Goal: Task Accomplishment & Management: Complete application form

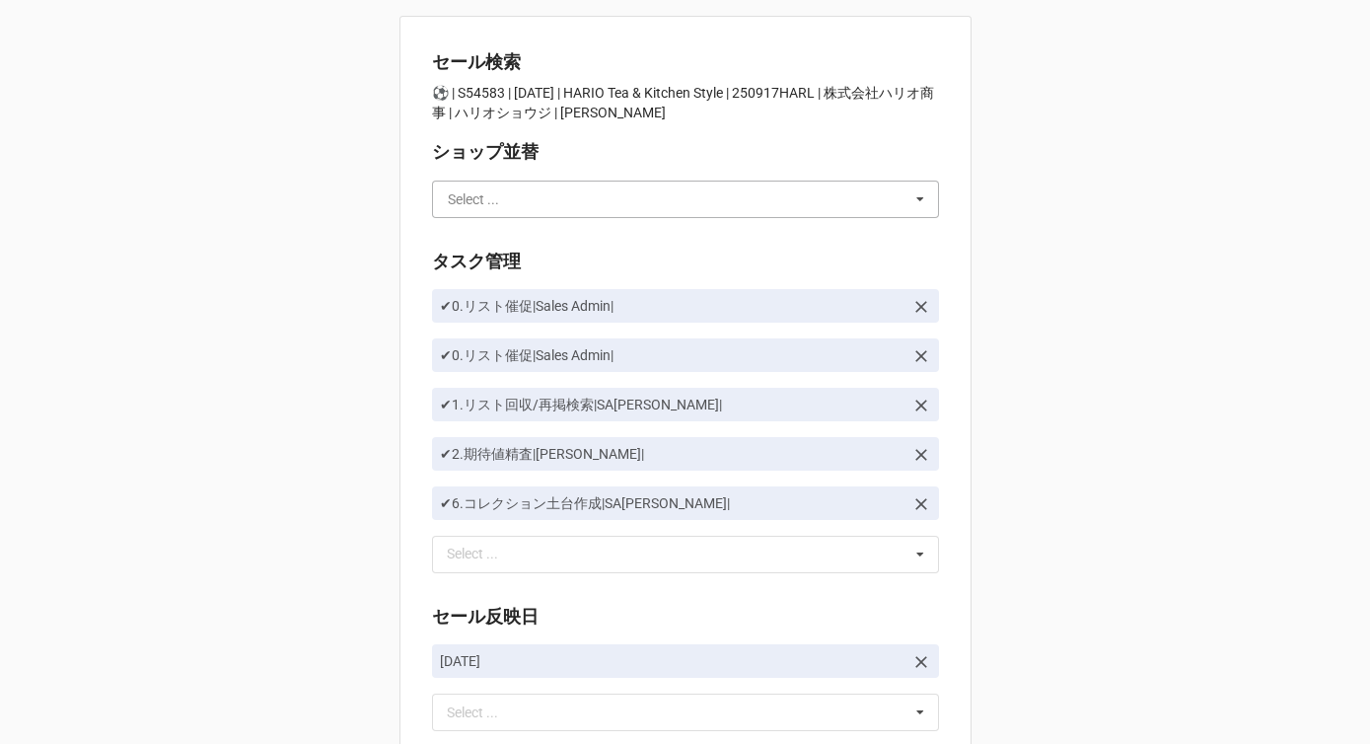
click at [540, 189] on input "text" at bounding box center [686, 199] width 505 height 36
type input "か"
type input "川島"
click at [510, 247] on div "川島" at bounding box center [685, 235] width 505 height 36
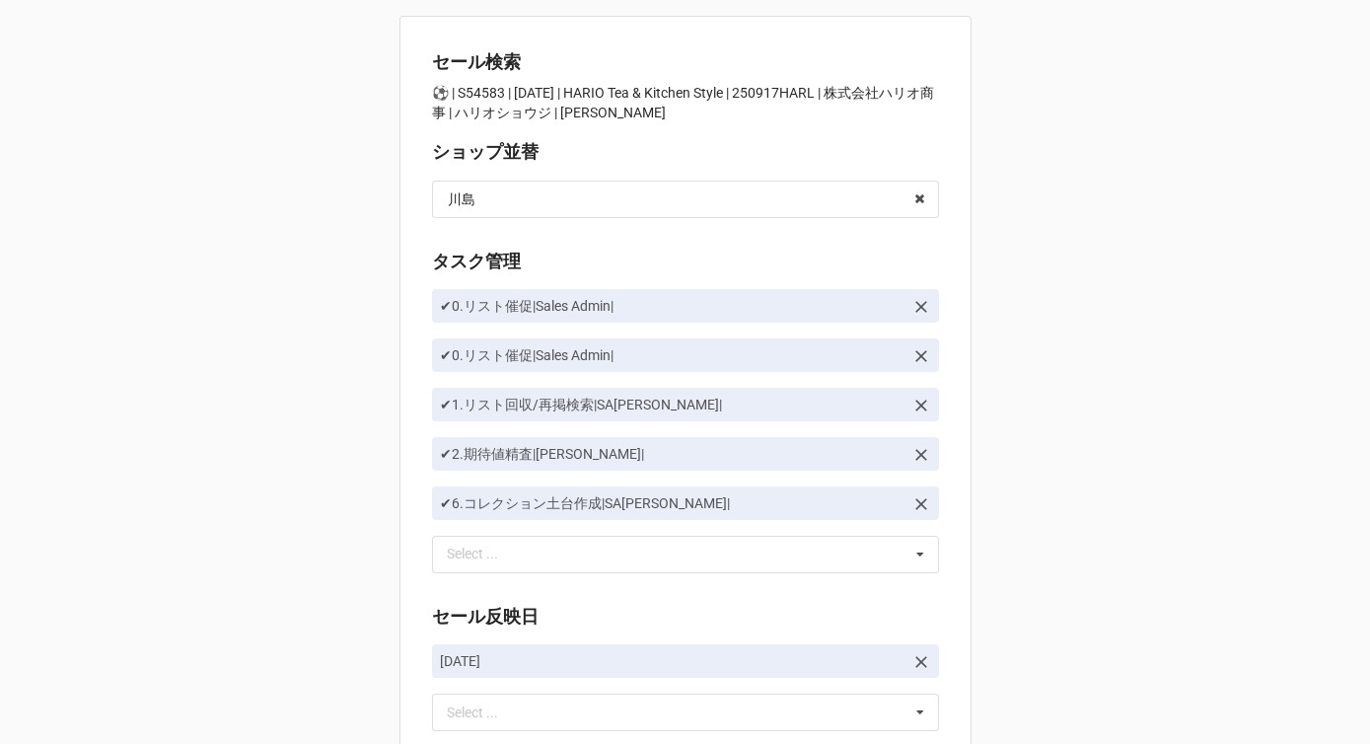
scroll to position [222, 0]
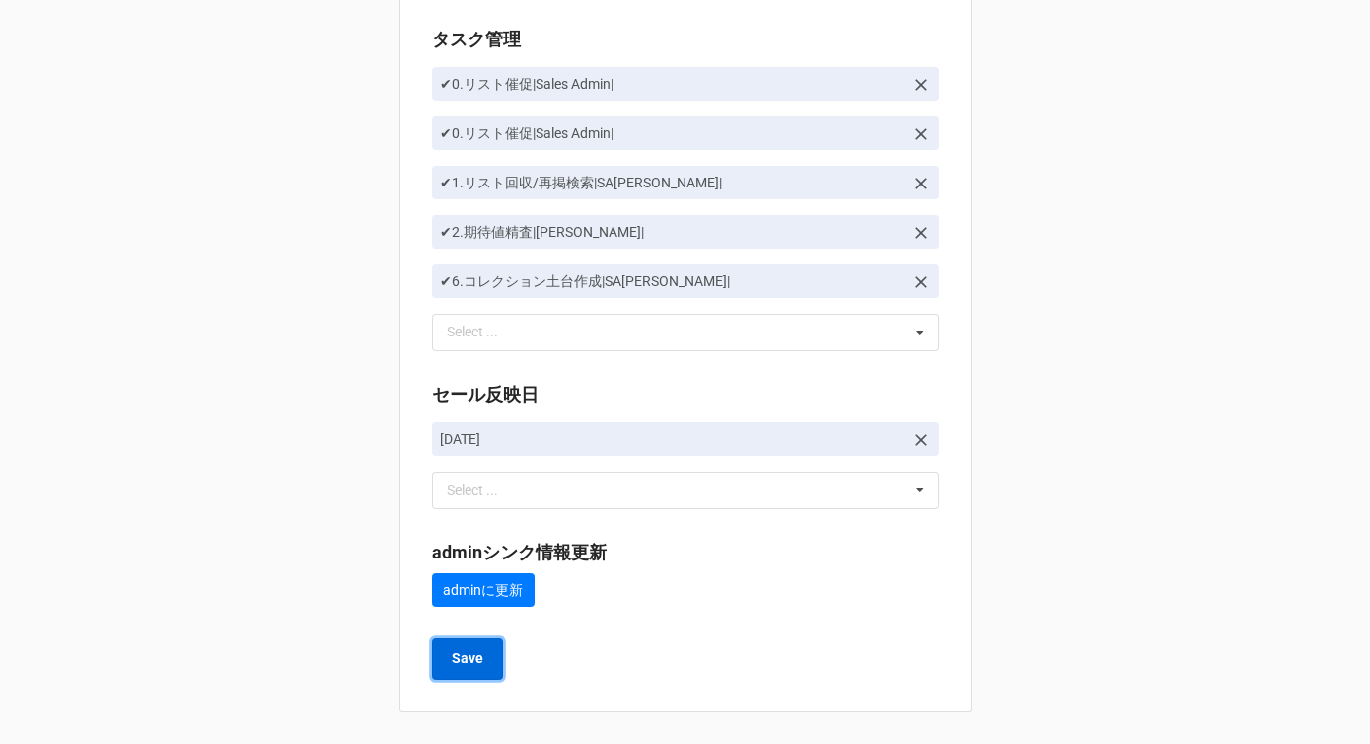
click at [466, 659] on b "Save" at bounding box center [468, 658] width 32 height 21
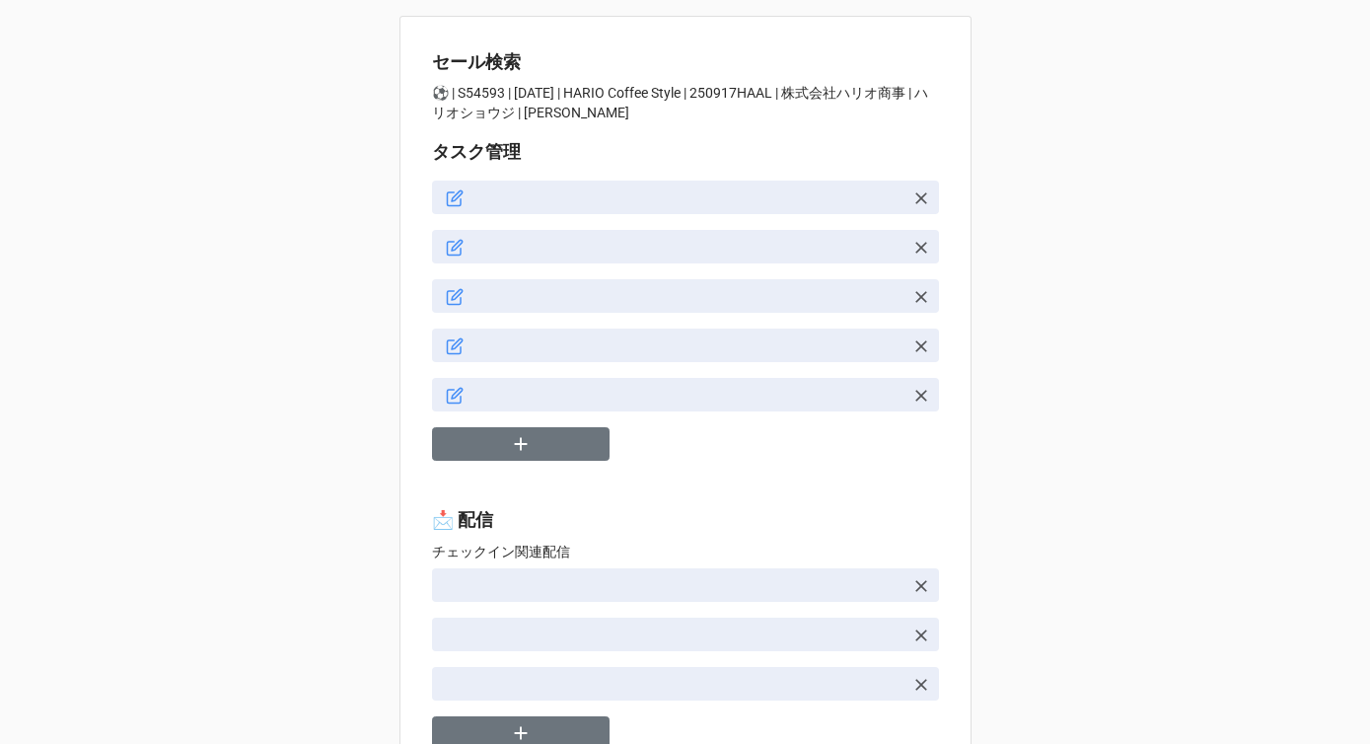
type textarea "x"
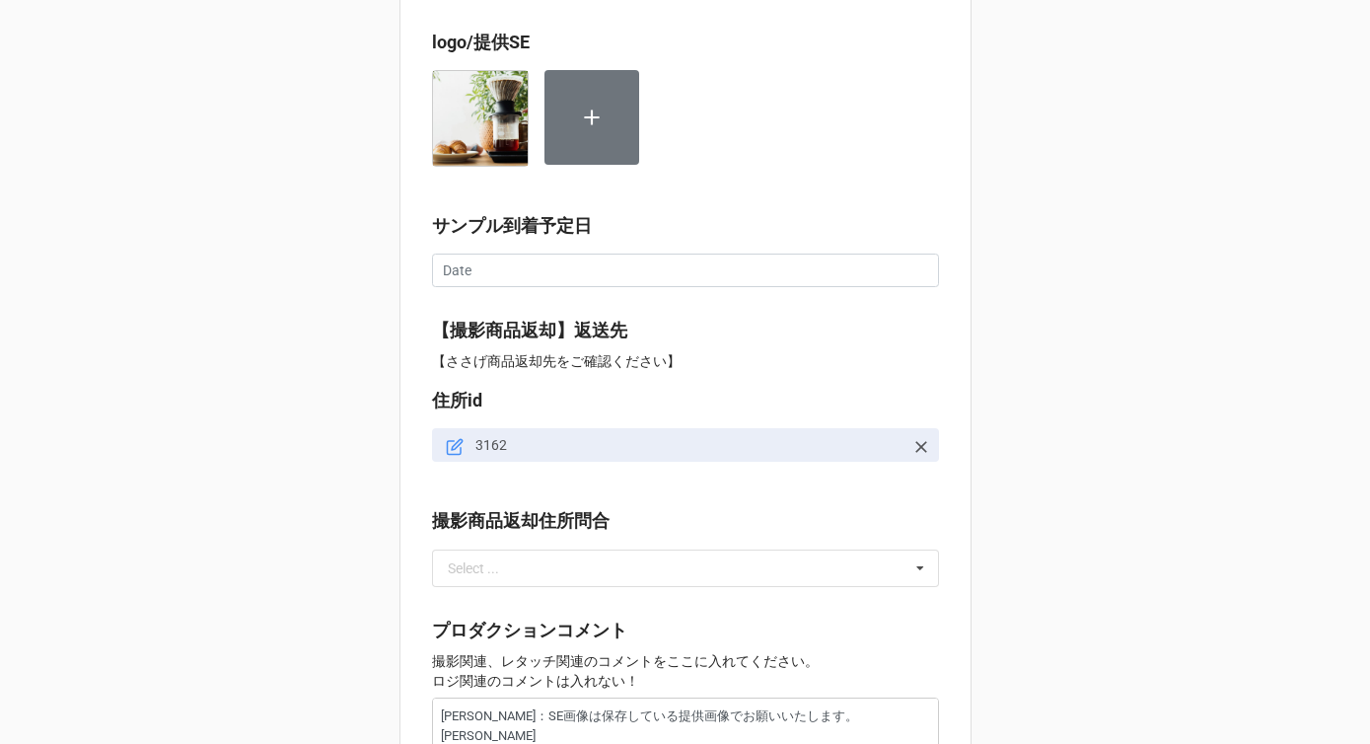
scroll to position [1809, 0]
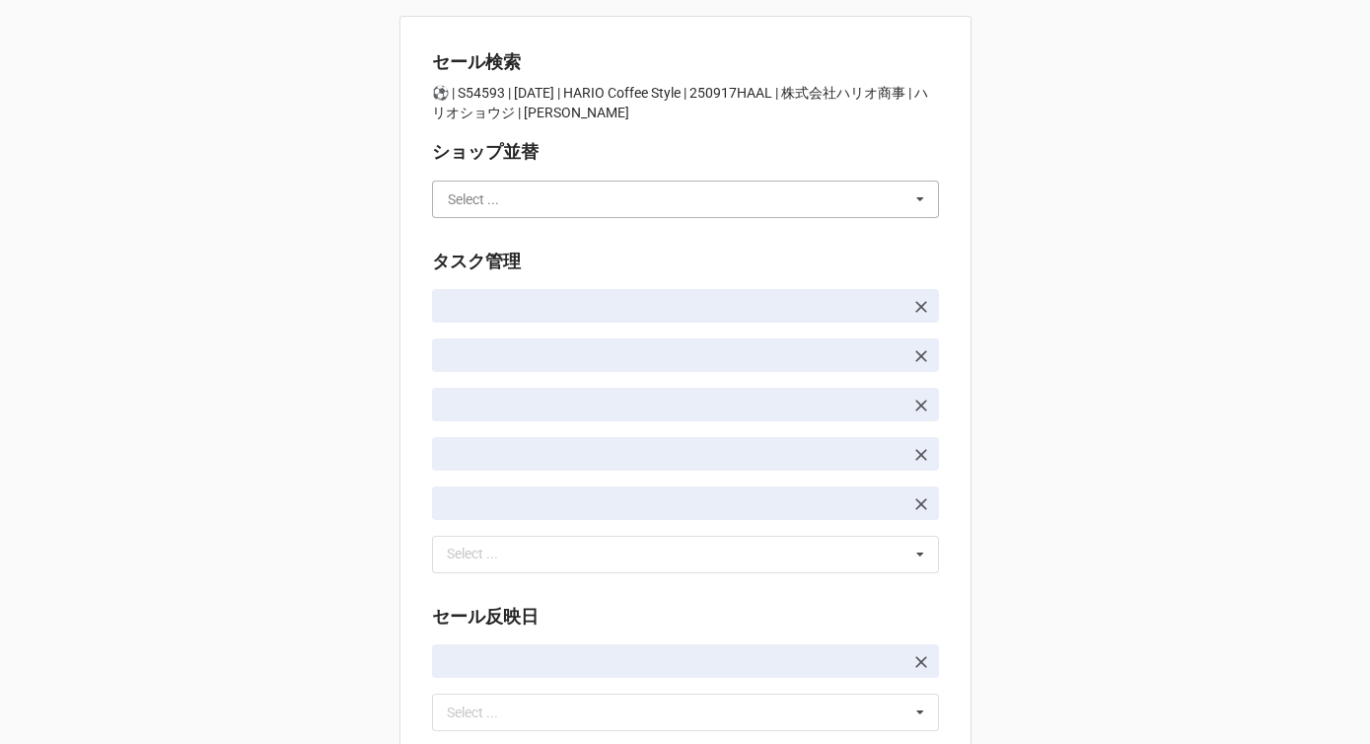
click at [522, 192] on input "text" at bounding box center [686, 199] width 505 height 36
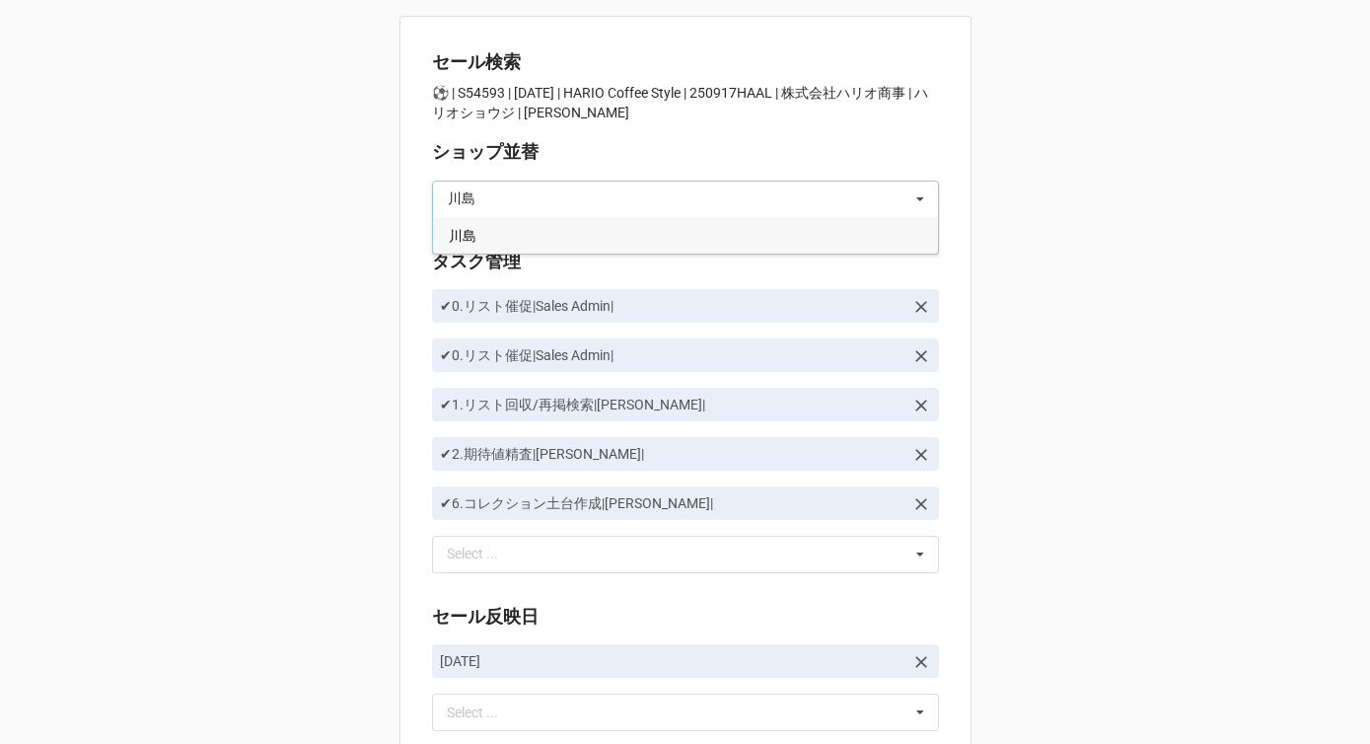
type input "川島"
click at [488, 227] on div "川島" at bounding box center [685, 235] width 505 height 36
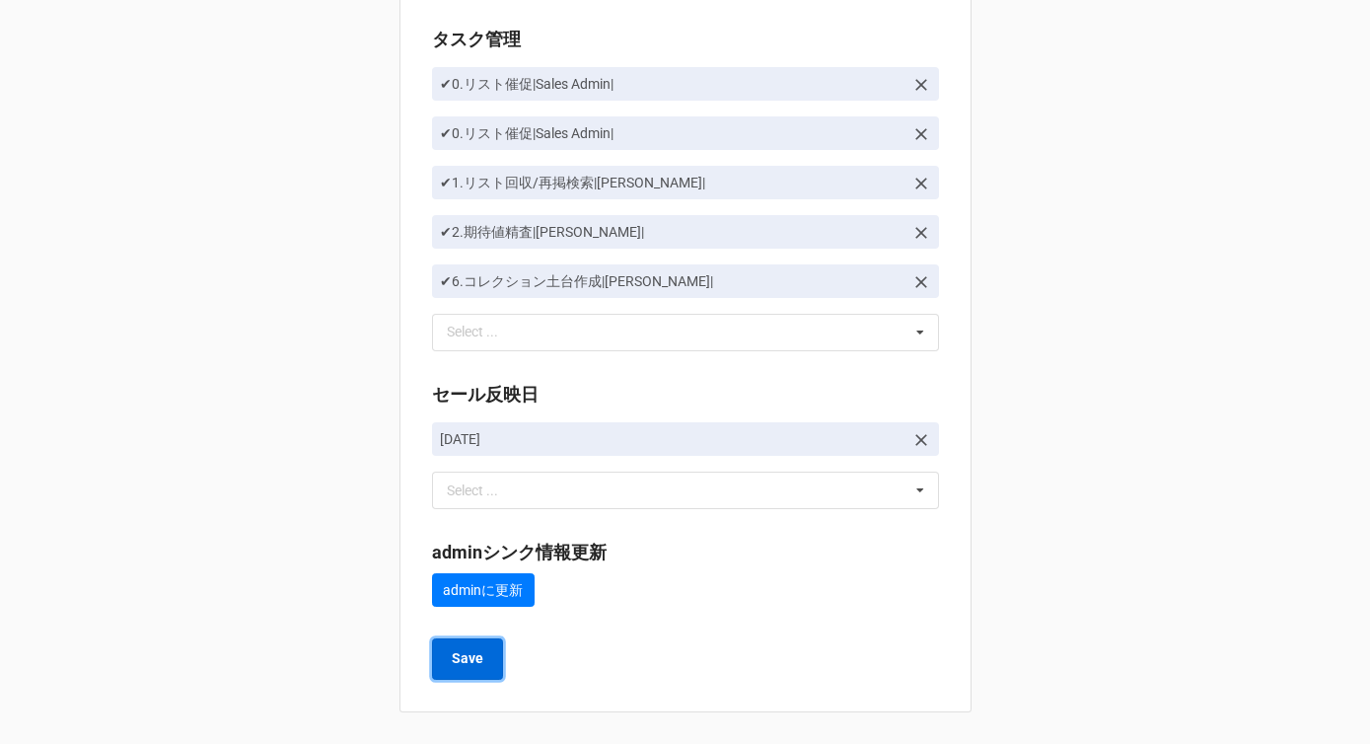
click at [481, 649] on button "Save" at bounding box center [467, 658] width 71 height 41
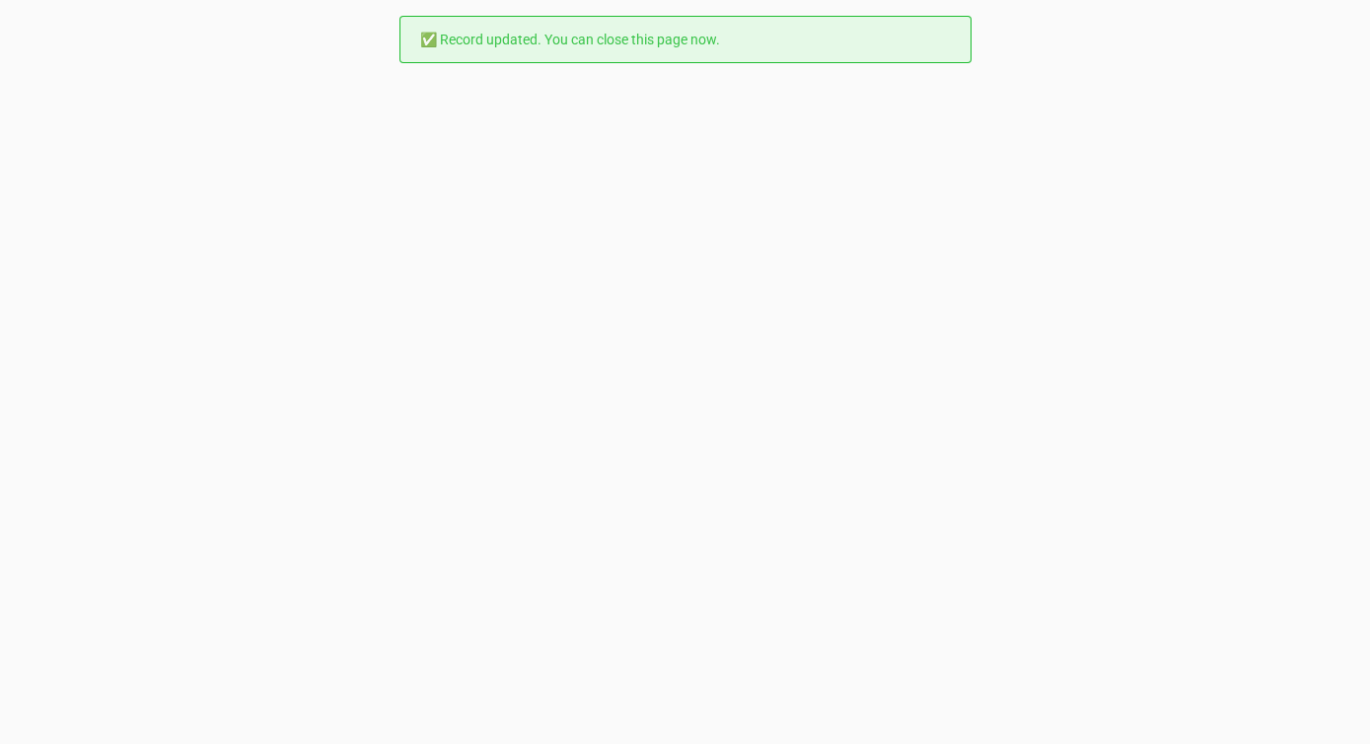
scroll to position [0, 0]
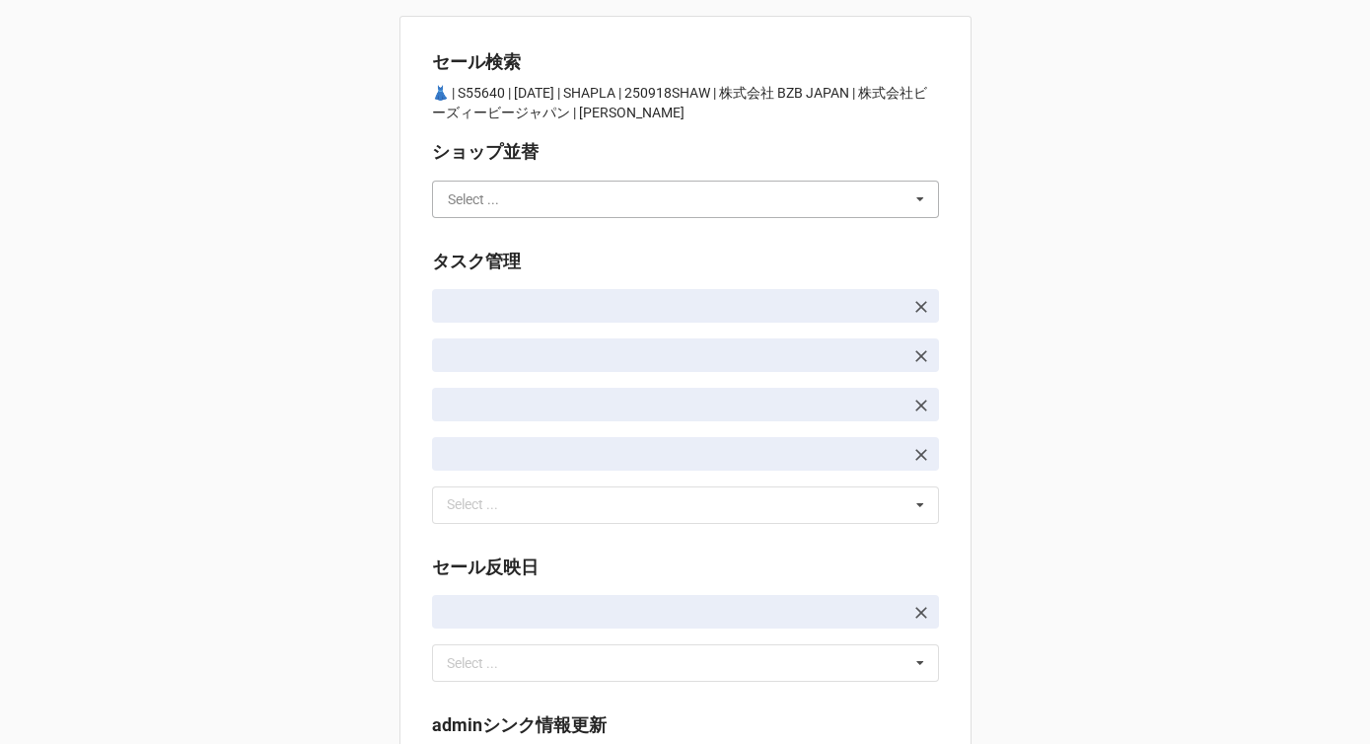
click at [533, 191] on input "text" at bounding box center [686, 199] width 505 height 36
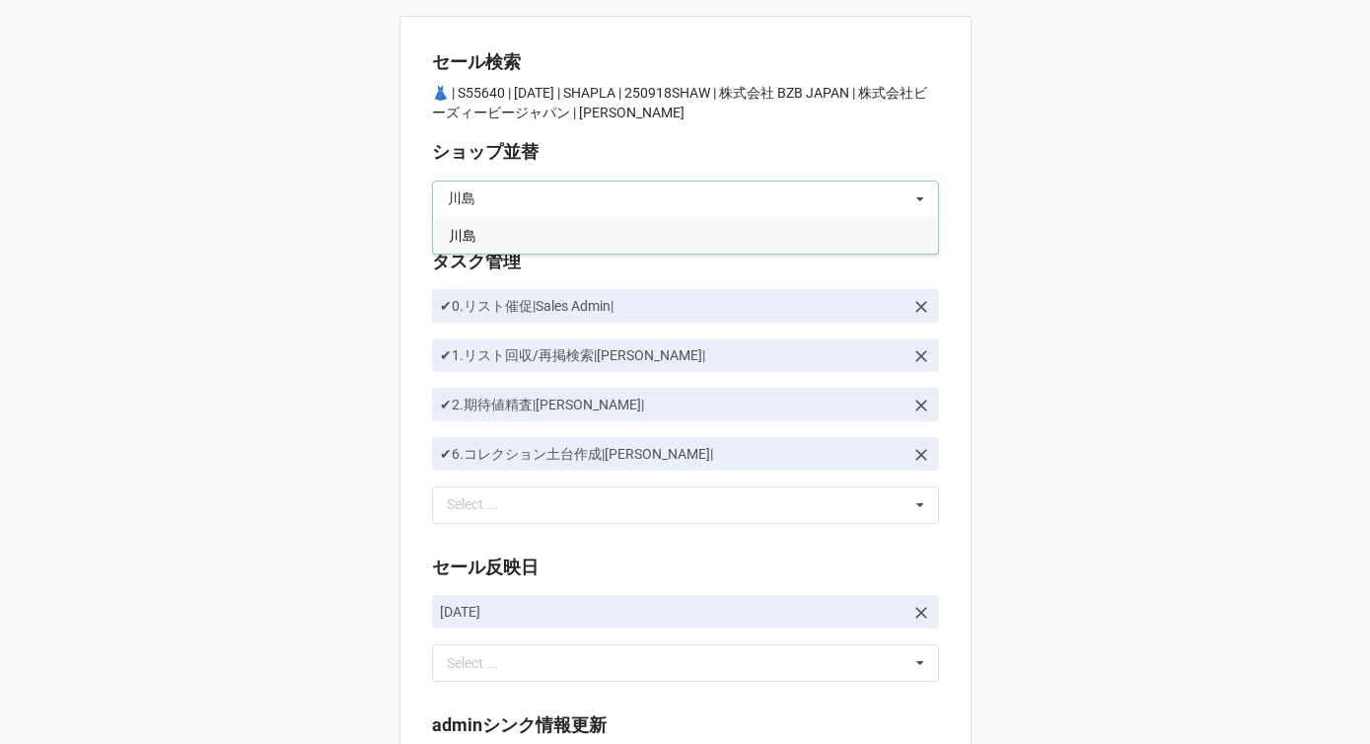
type input "川島"
click at [520, 224] on div "川島" at bounding box center [685, 235] width 505 height 36
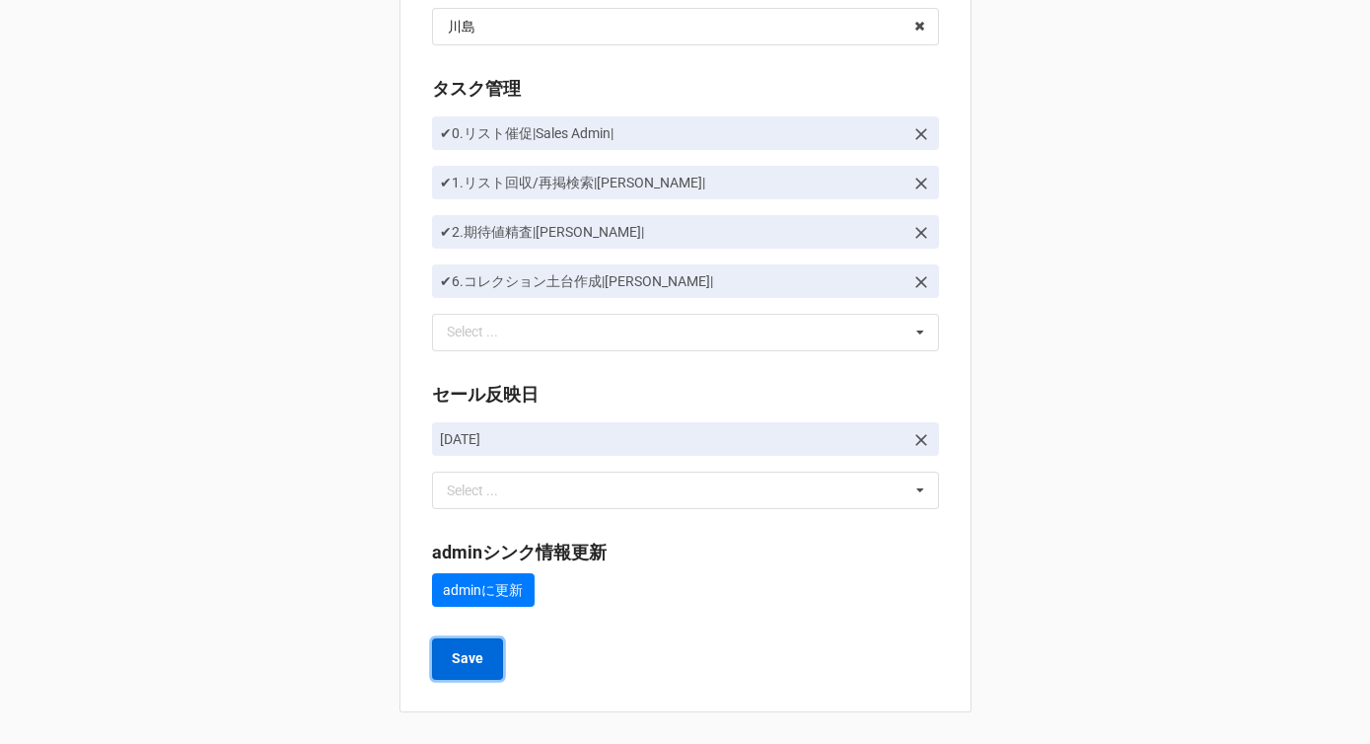
click at [470, 664] on b "Save" at bounding box center [468, 658] width 32 height 21
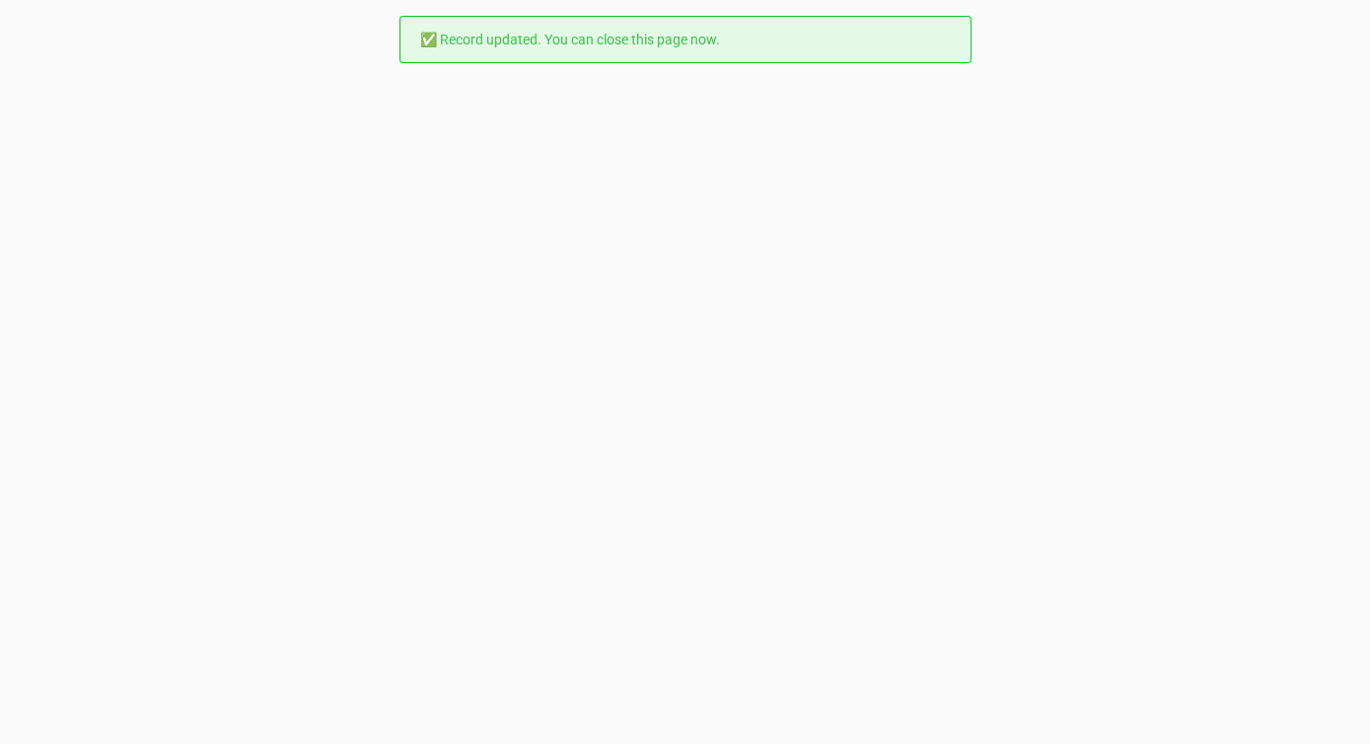
scroll to position [0, 0]
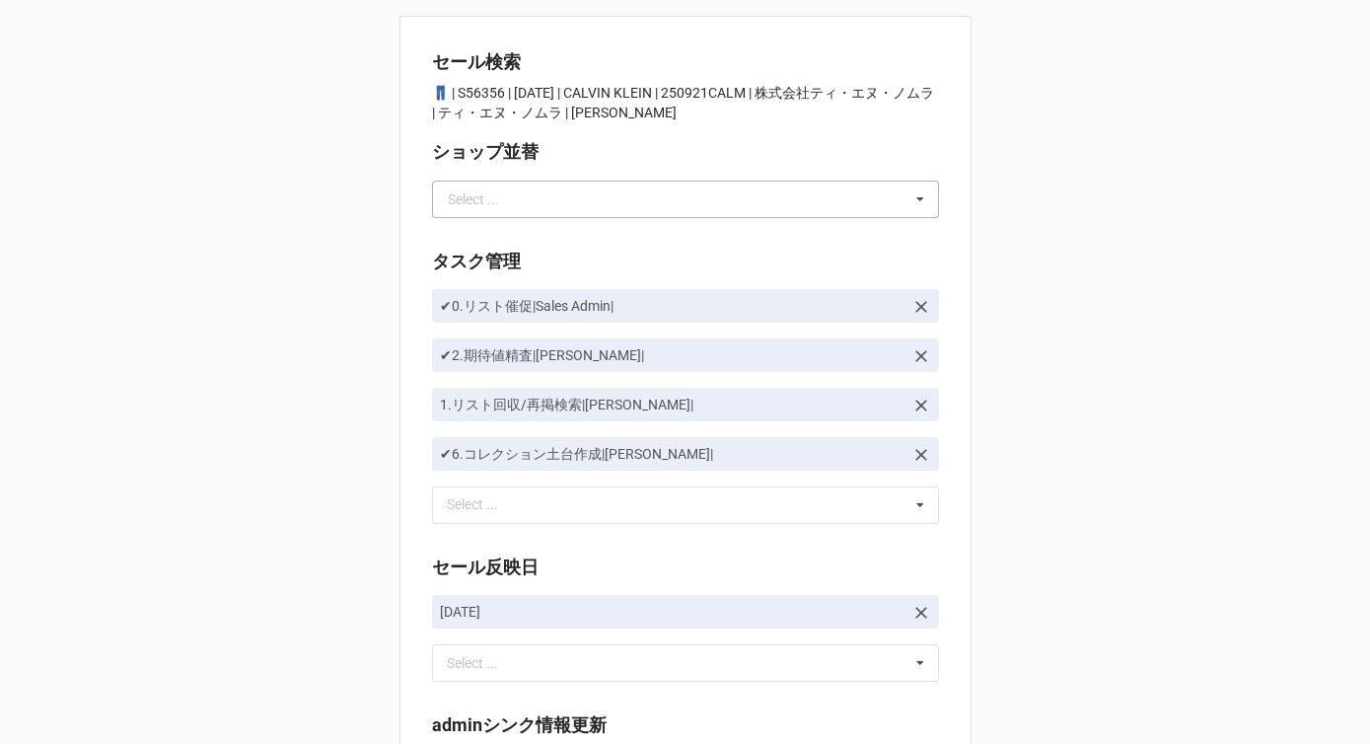
click at [489, 200] on div "Select ..." at bounding box center [473, 199] width 51 height 14
type input "か"
type input "川島"
click at [487, 241] on div "川島" at bounding box center [685, 235] width 505 height 36
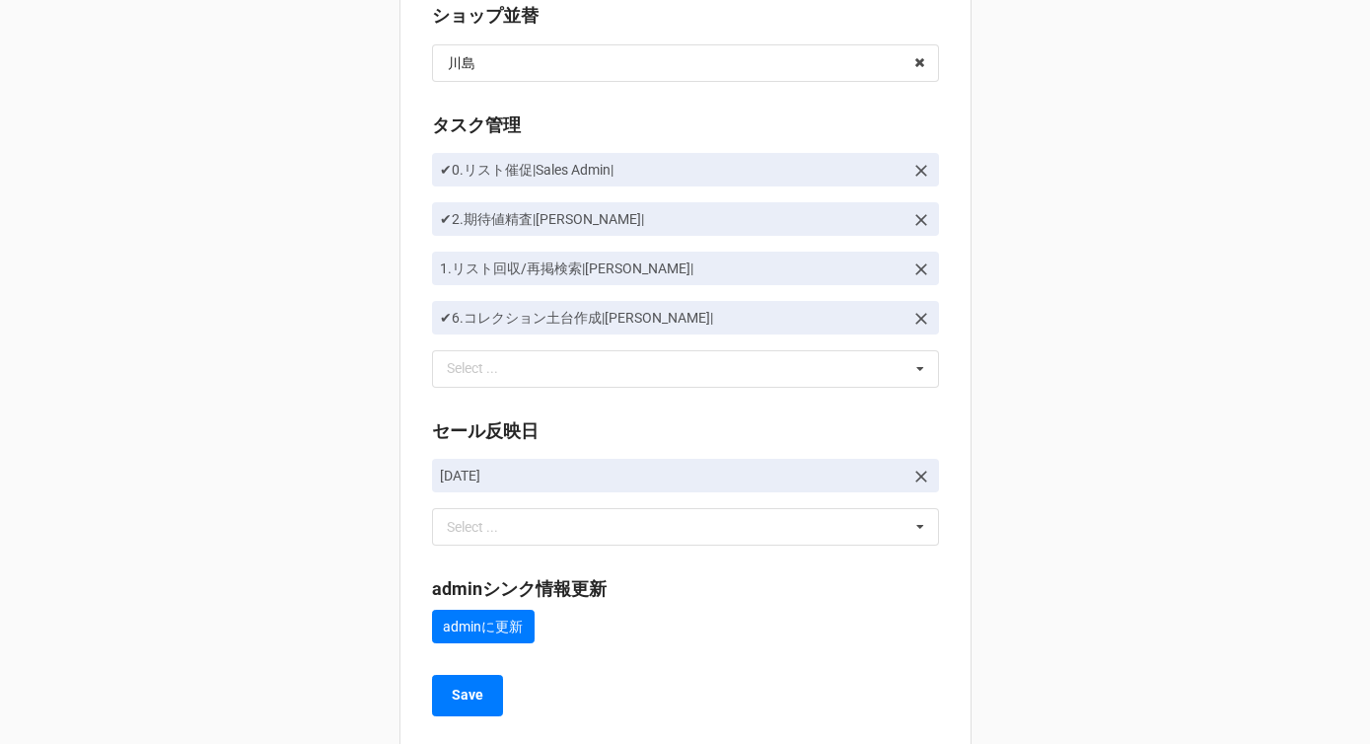
scroll to position [173, 0]
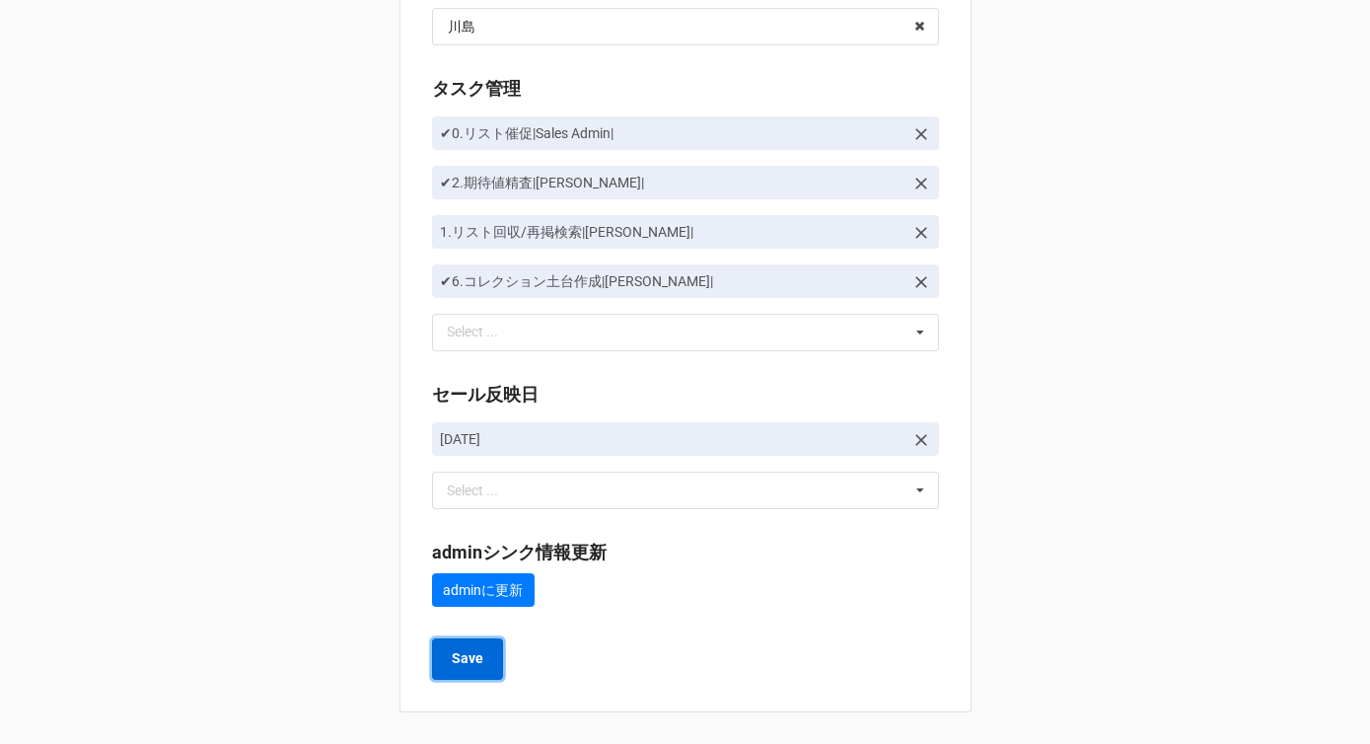
click at [463, 639] on button "Save" at bounding box center [467, 658] width 71 height 41
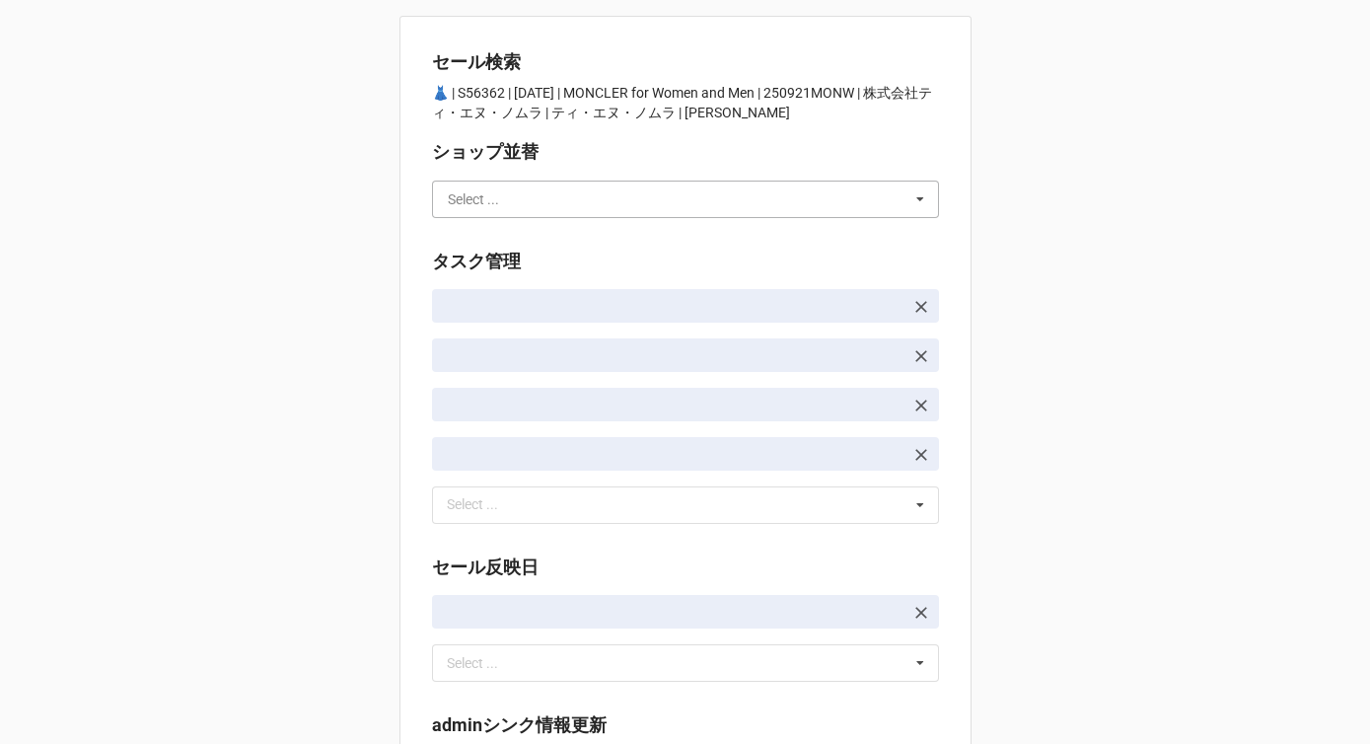
click at [541, 204] on input "text" at bounding box center [686, 199] width 505 height 36
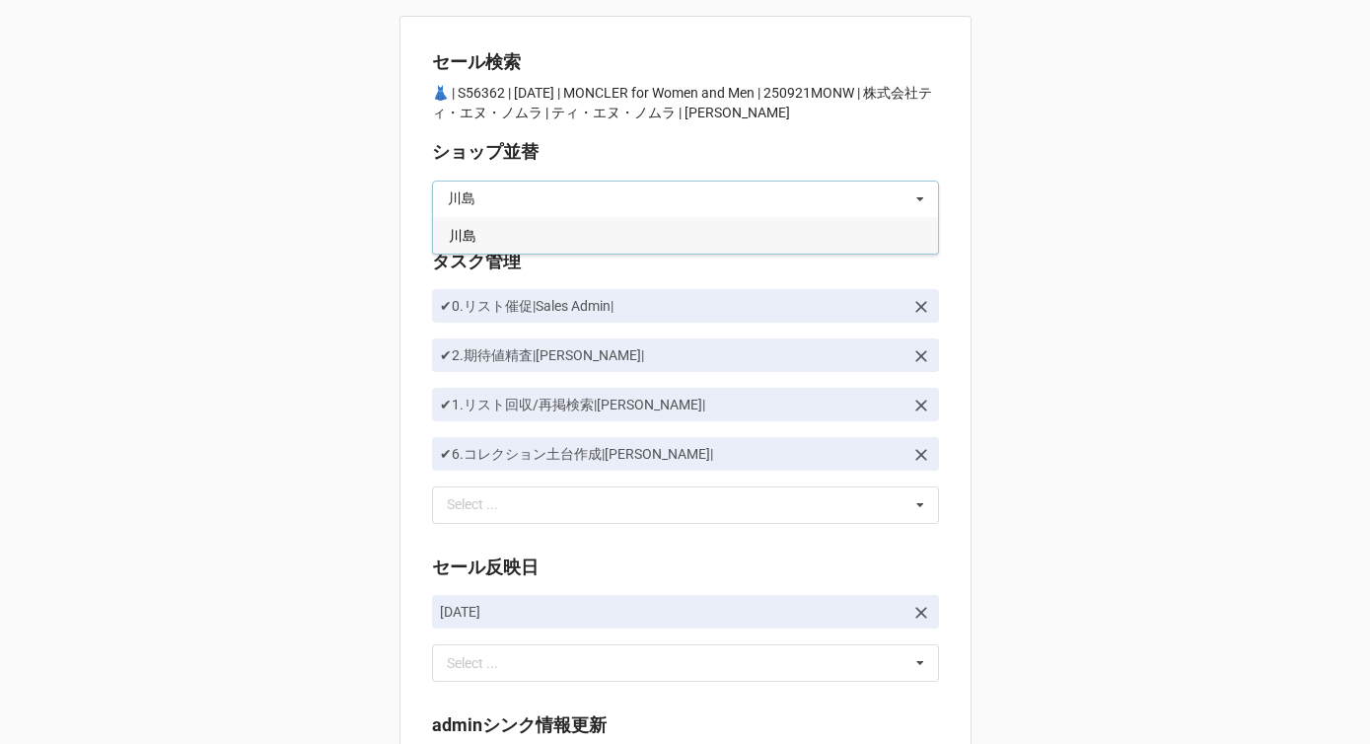
type input "川島"
click at [526, 235] on div "川島" at bounding box center [685, 235] width 505 height 36
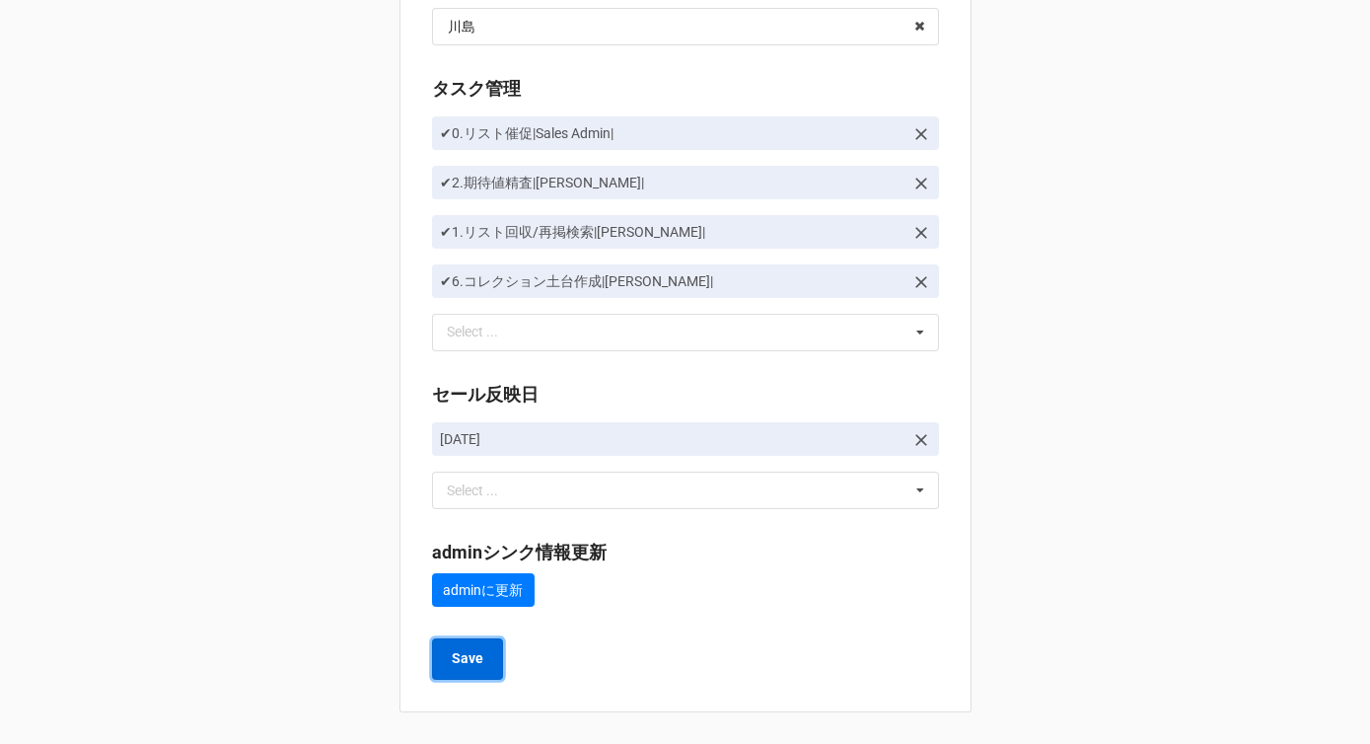
click at [476, 646] on button "Save" at bounding box center [467, 658] width 71 height 41
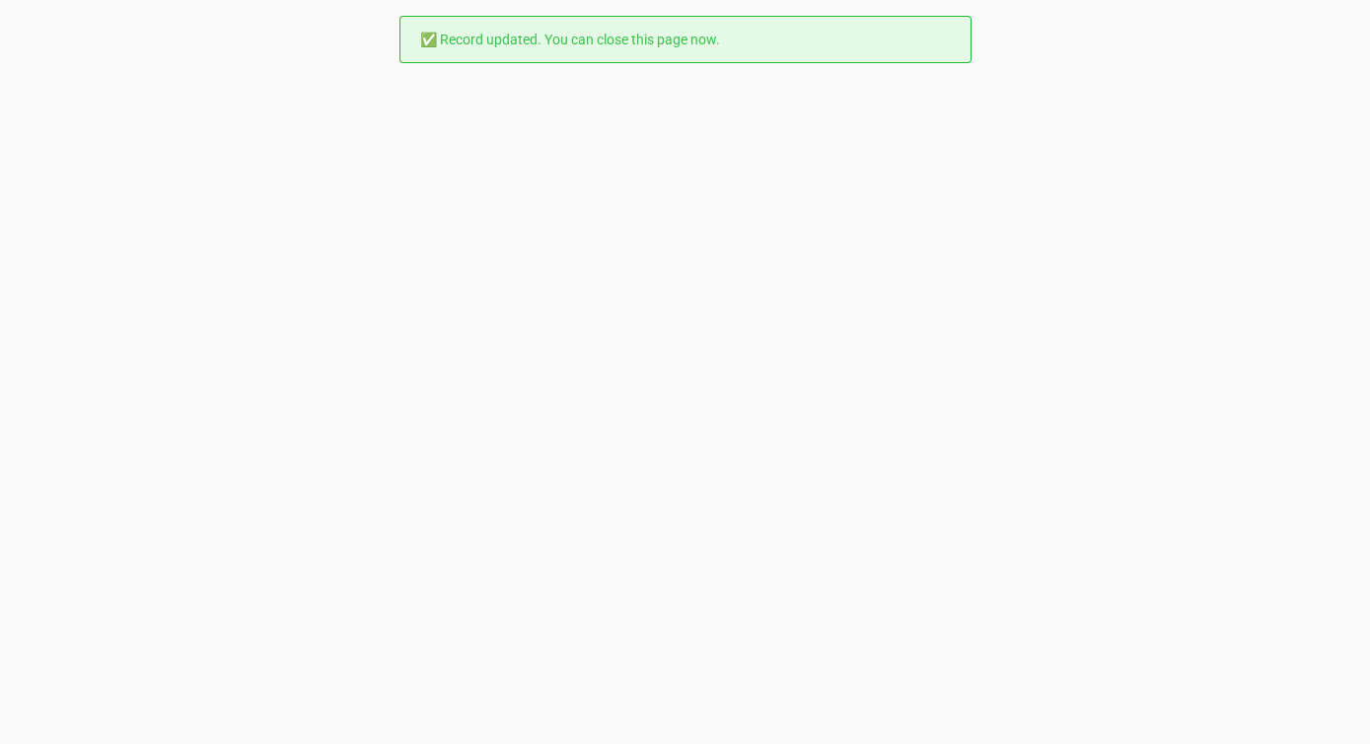
scroll to position [0, 0]
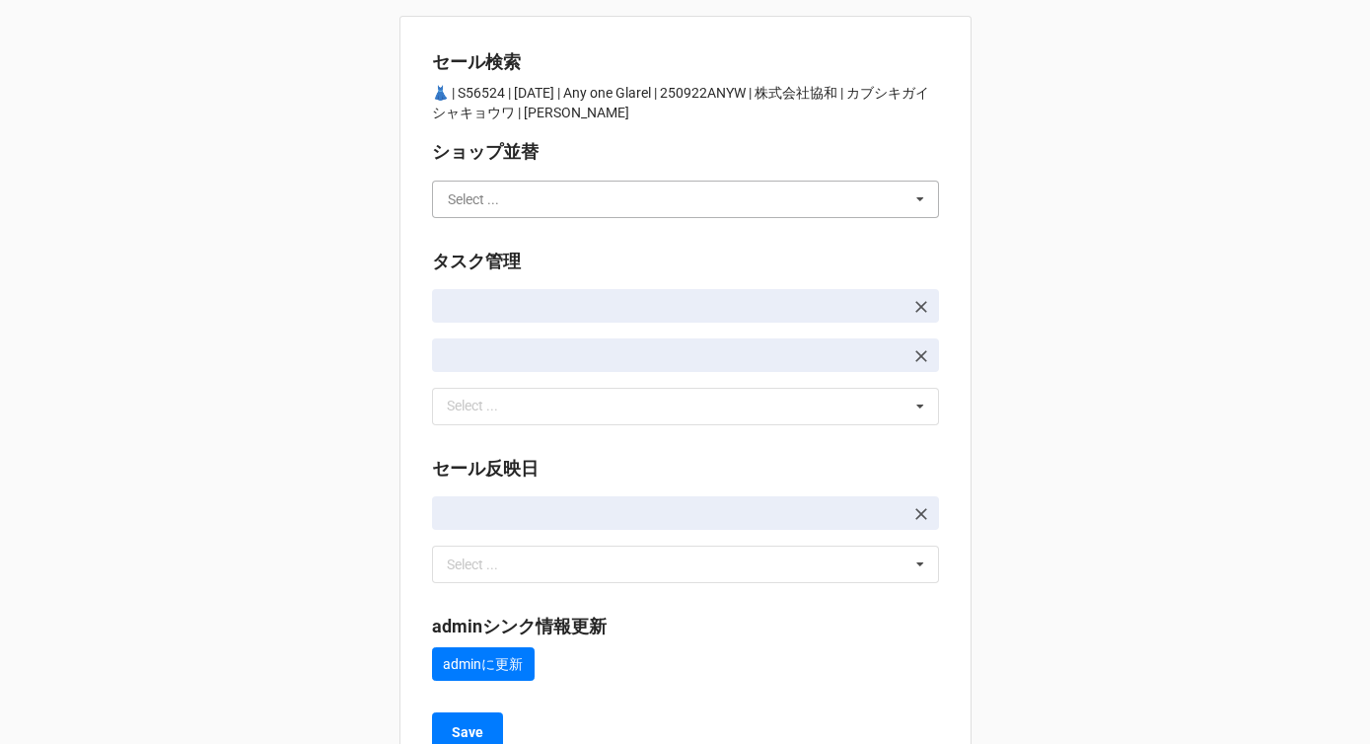
click at [579, 190] on input "text" at bounding box center [686, 199] width 505 height 36
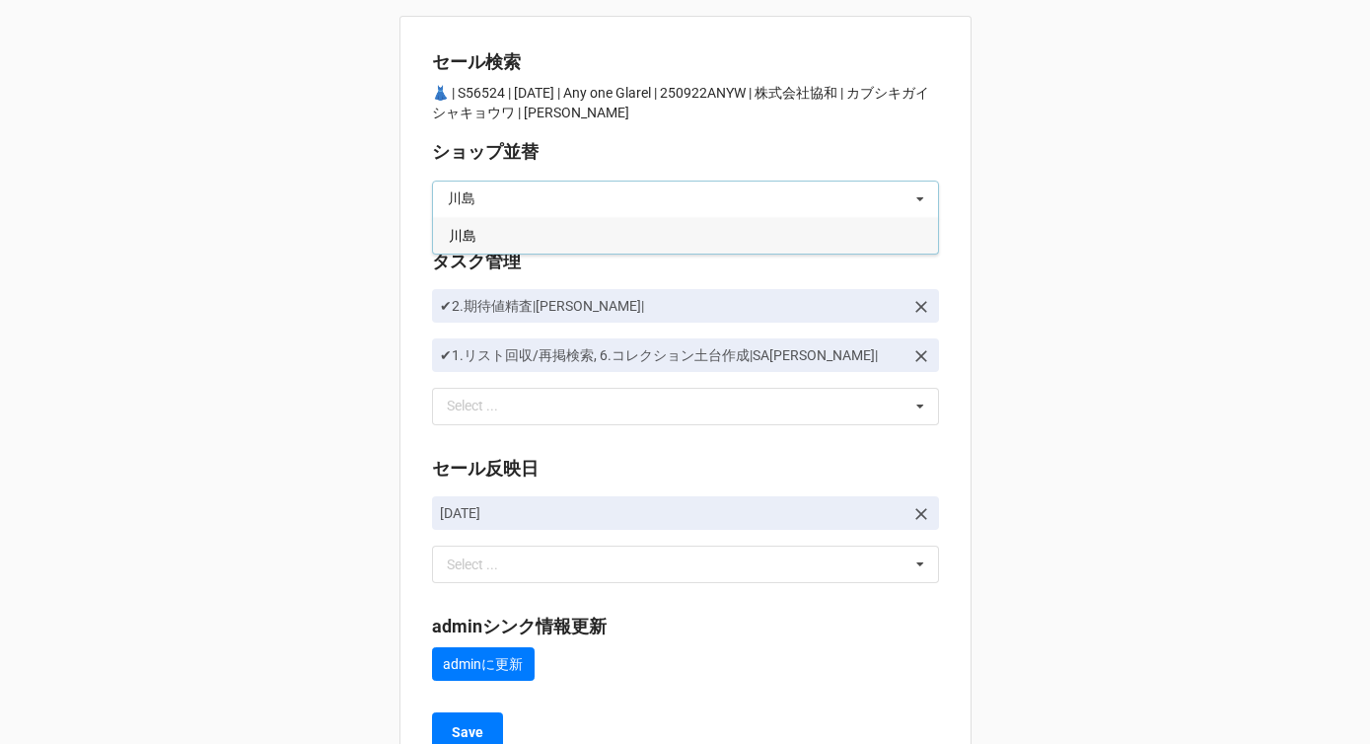
type input "川島"
click at [547, 233] on div "川島" at bounding box center [685, 235] width 505 height 36
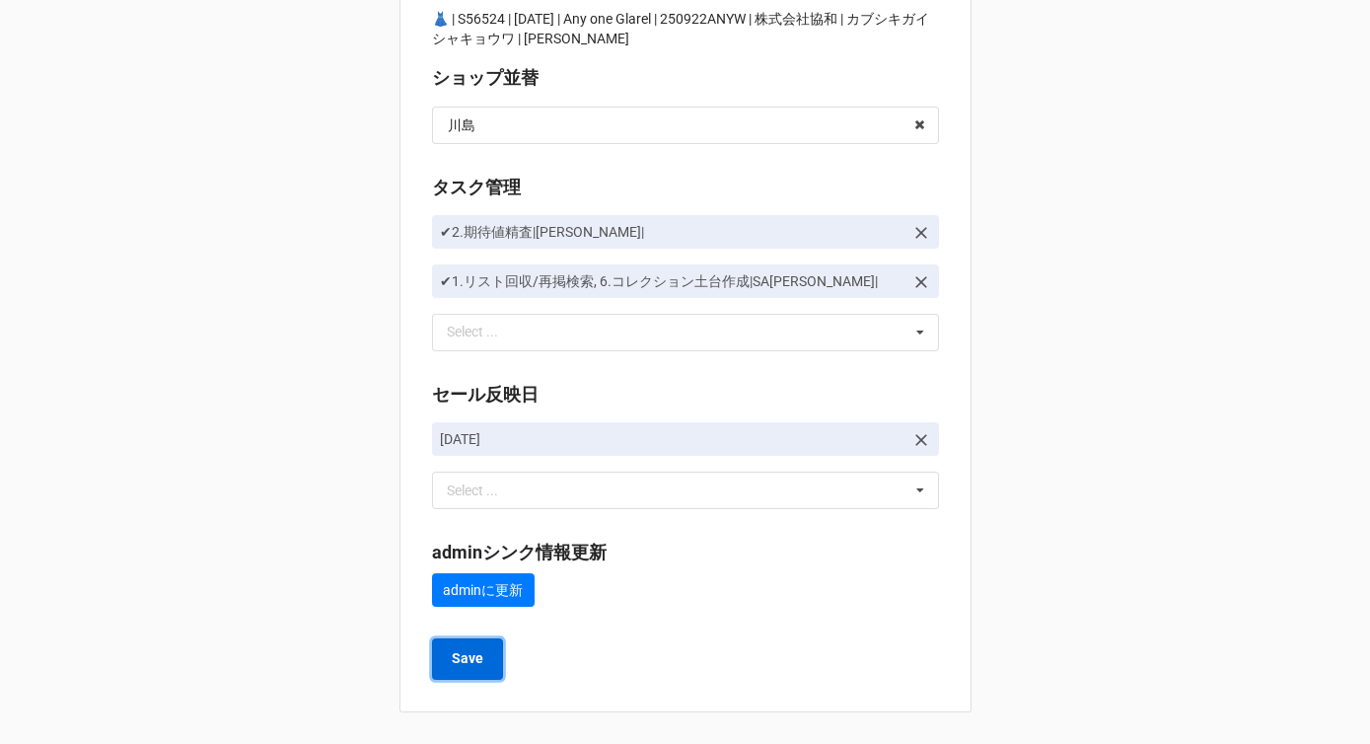
click at [460, 661] on b "Save" at bounding box center [468, 658] width 32 height 21
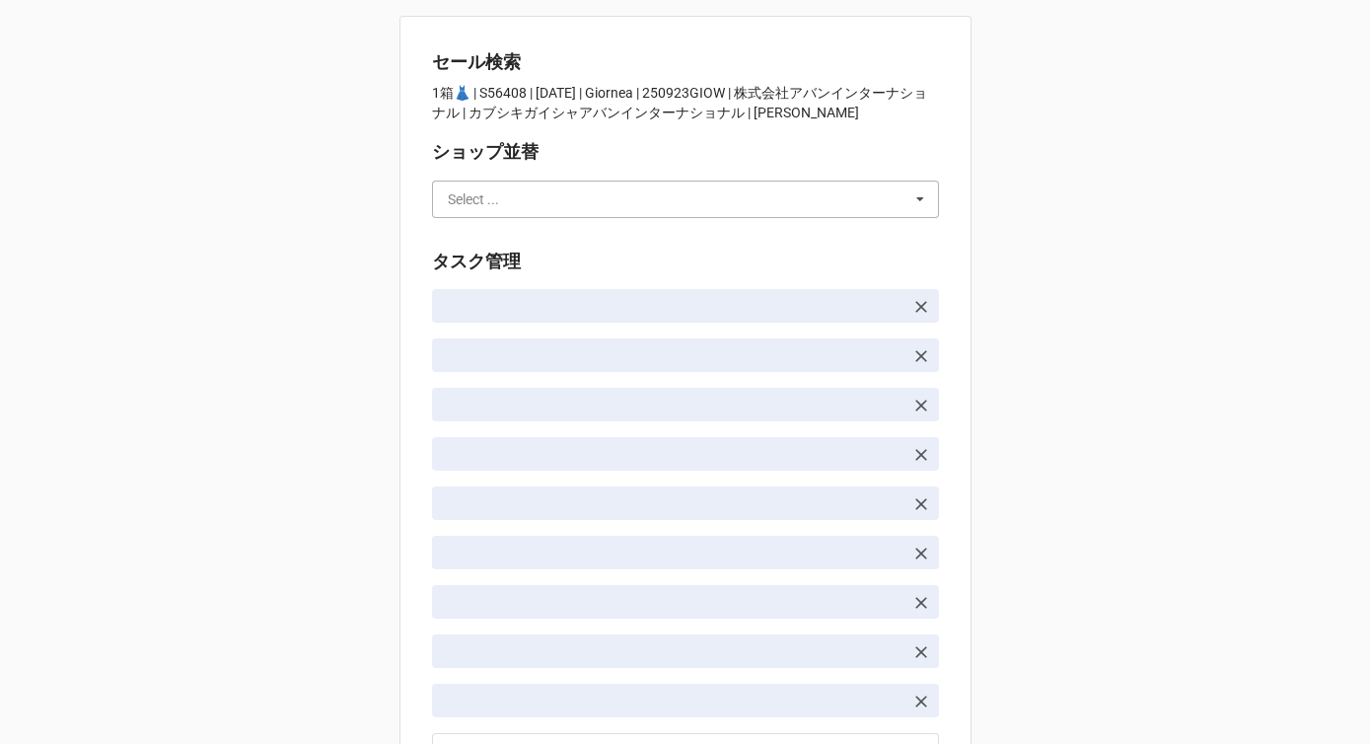
click at [526, 201] on input "text" at bounding box center [686, 199] width 505 height 36
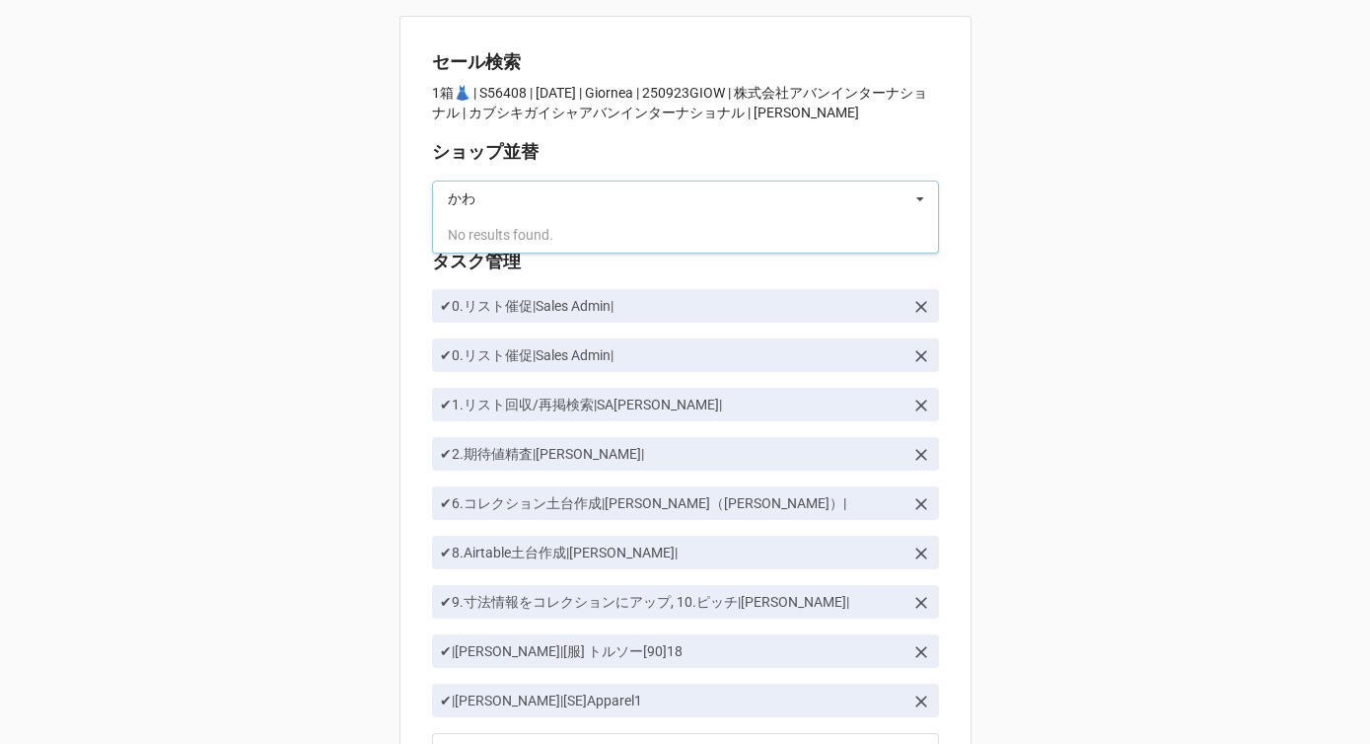
type input "か"
type input "川島"
click at [522, 227] on div "川島" at bounding box center [685, 235] width 505 height 36
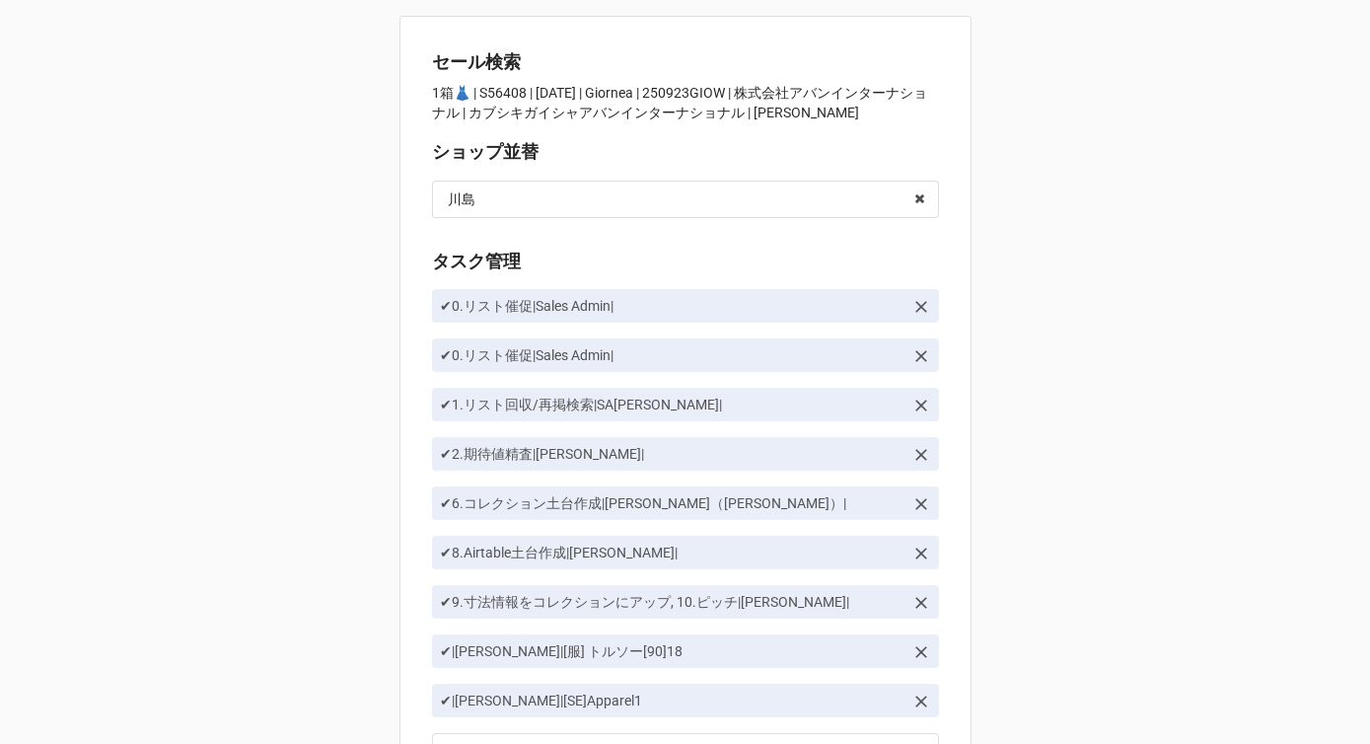
scroll to position [419, 0]
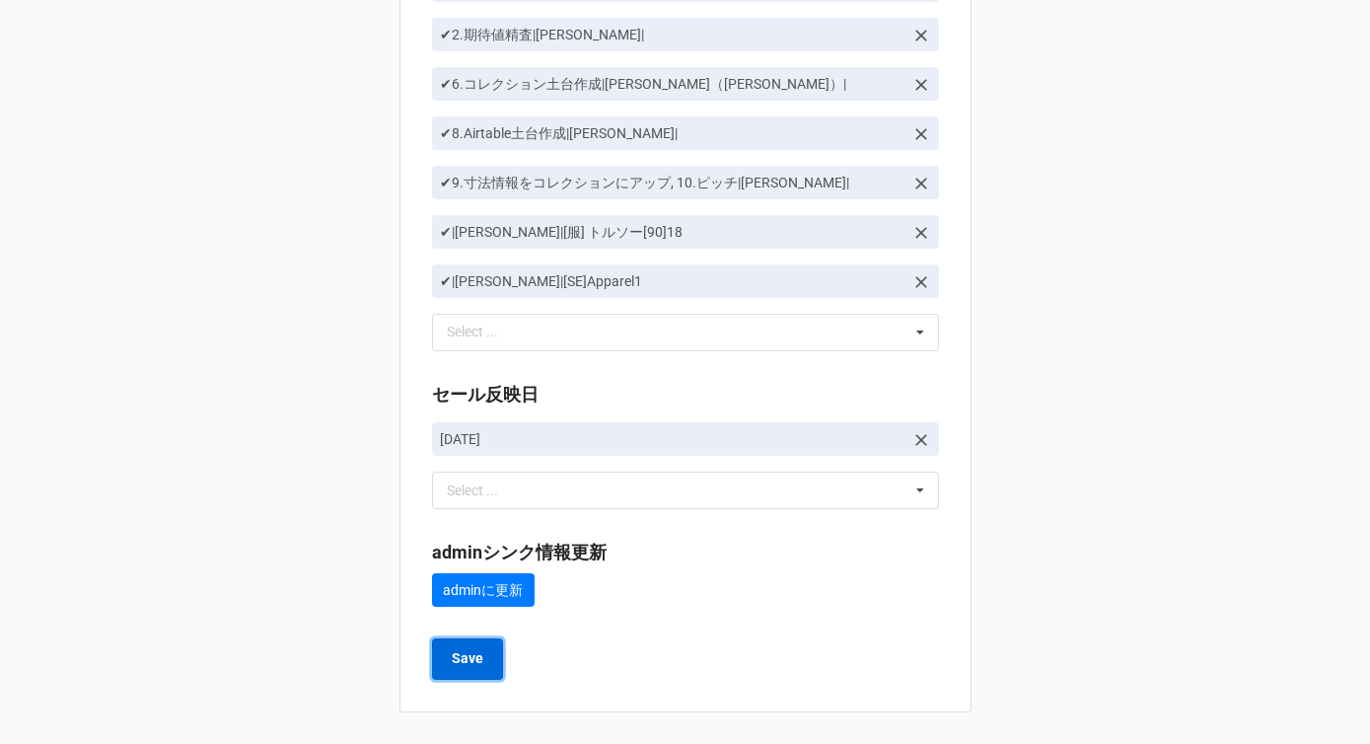
click at [487, 654] on button "Save" at bounding box center [467, 658] width 71 height 41
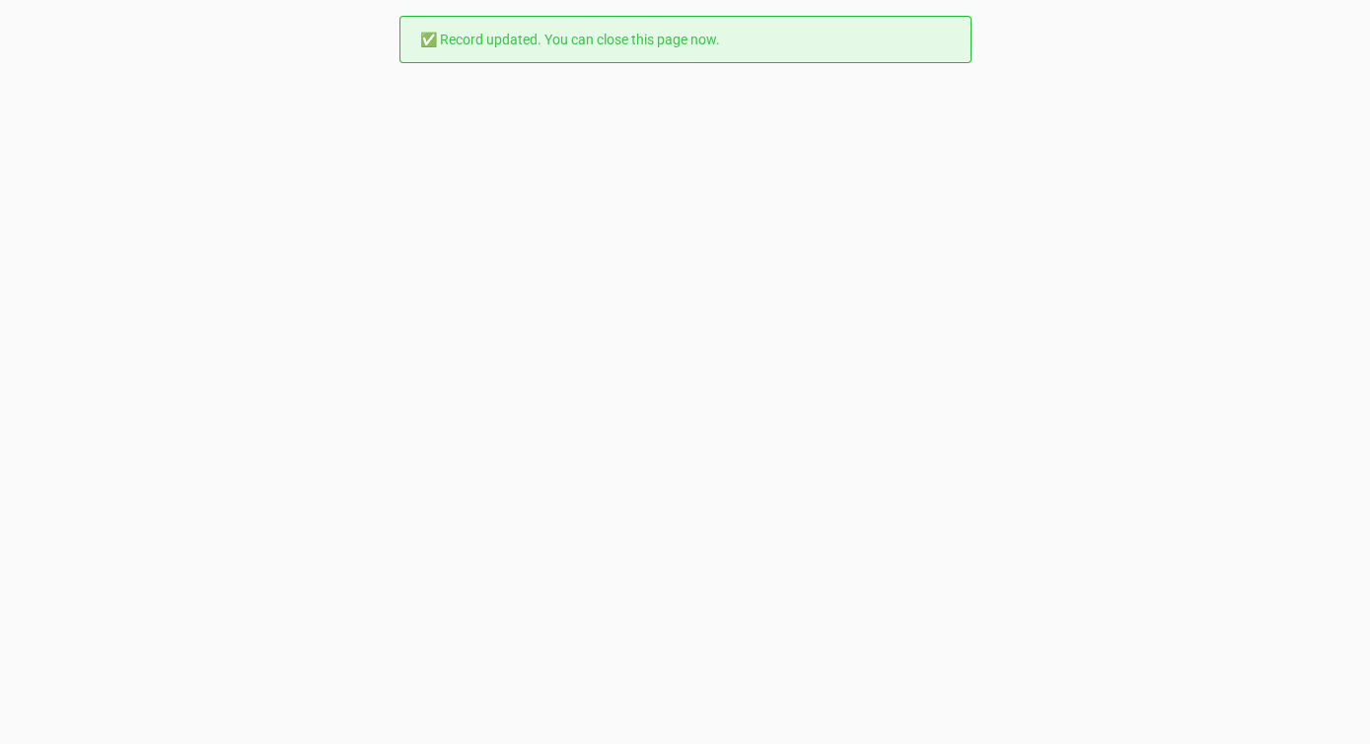
scroll to position [0, 0]
